Goal: Browse casually: Explore the website without a specific task or goal

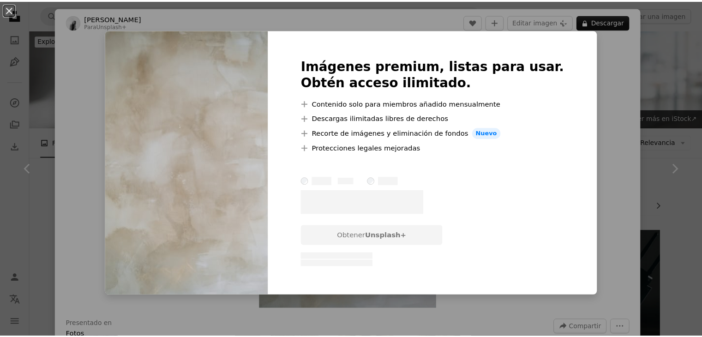
scroll to position [462, 0]
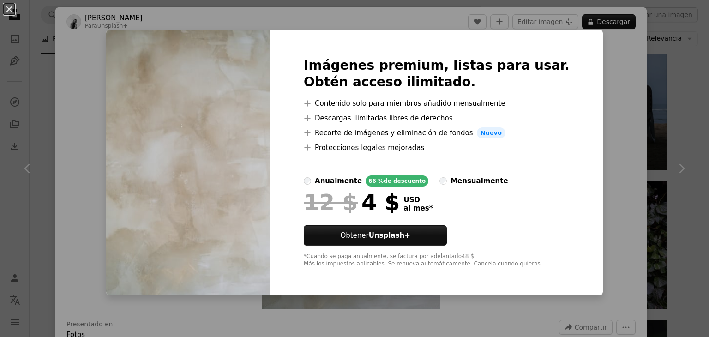
click at [614, 75] on div "An X shape Imágenes premium, listas para usar. Obtén acceso ilimitado. A plus s…" at bounding box center [354, 168] width 709 height 337
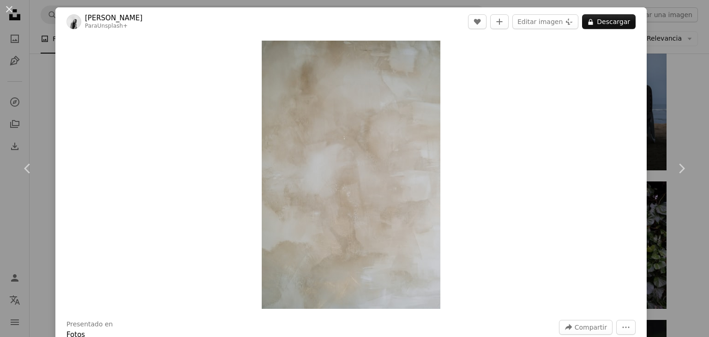
click at [684, 80] on div "An X shape Chevron left Chevron right [PERSON_NAME] Para Unsplash+ A heart A pl…" at bounding box center [354, 168] width 709 height 337
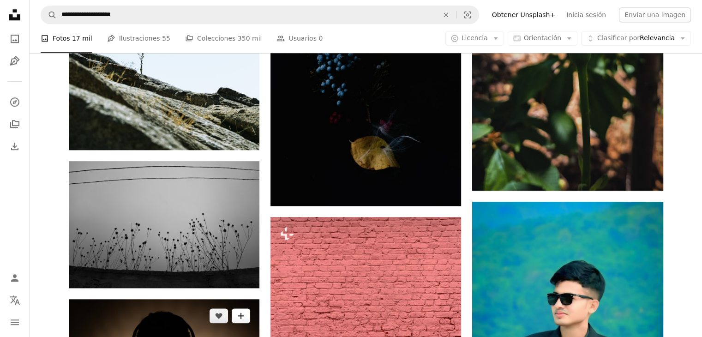
scroll to position [1016, 0]
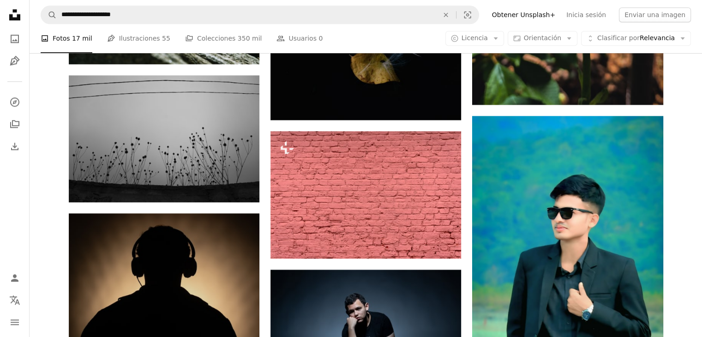
click at [13, 15] on icon "Unsplash logo Página de inicio de Unsplash" at bounding box center [15, 15] width 18 height 18
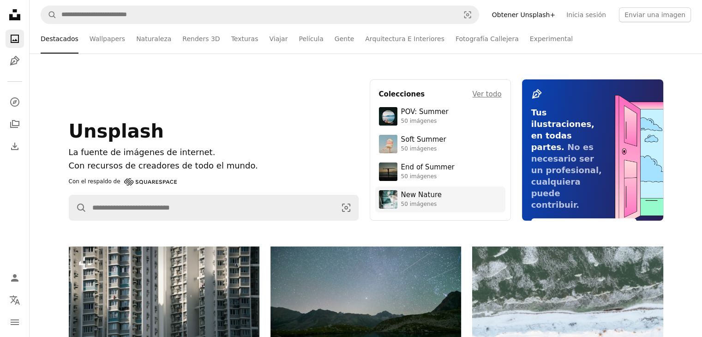
scroll to position [92, 0]
